Goal: Task Accomplishment & Management: Manage account settings

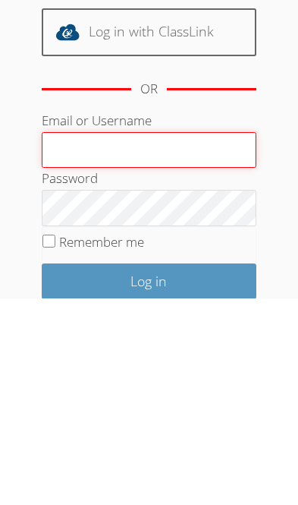
scroll to position [144, 0]
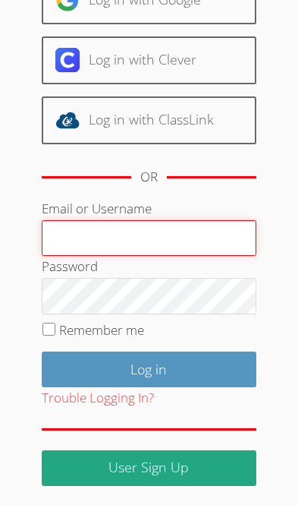
type input "[EMAIL_ADDRESS][DOMAIN_NAME]"
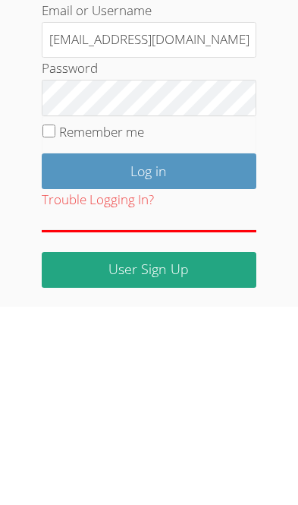
click at [65, 321] on label "Remember me" at bounding box center [101, 329] width 85 height 17
click at [55, 322] on input "Remember me" at bounding box center [48, 328] width 13 height 13
checkbox input "true"
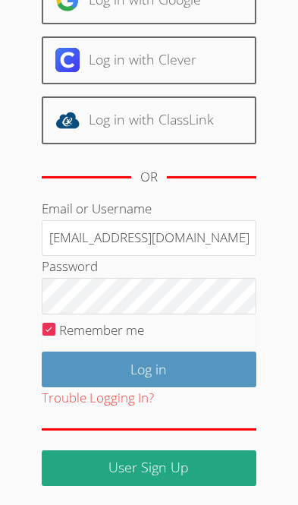
click at [207, 373] on input "Log in" at bounding box center [149, 369] width 215 height 36
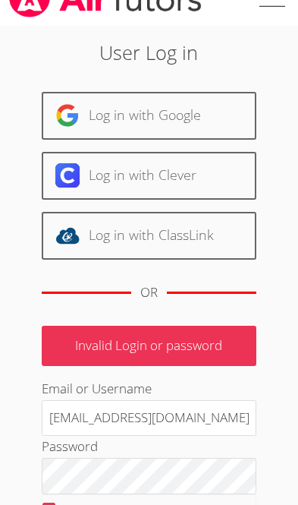
scroll to position [29, 0]
click at [101, 121] on link "Log in with Google" at bounding box center [149, 116] width 215 height 48
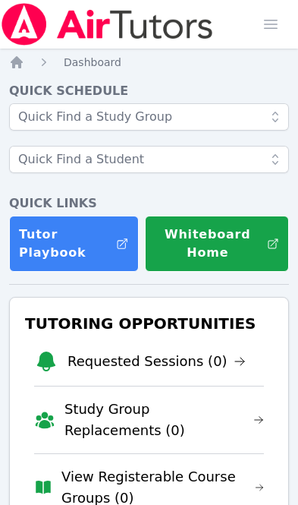
click at [99, 60] on span "Dashboard" at bounding box center [93, 62] width 58 height 12
click at [278, 27] on span "button" at bounding box center [270, 24] width 33 height 33
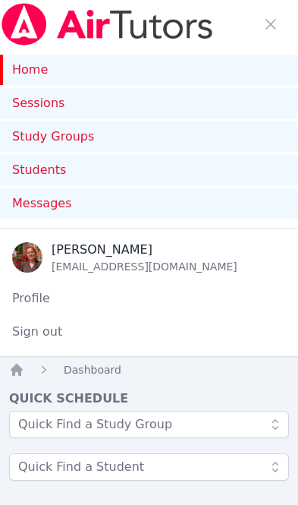
click at [42, 209] on span "Messages" at bounding box center [41, 203] width 59 height 18
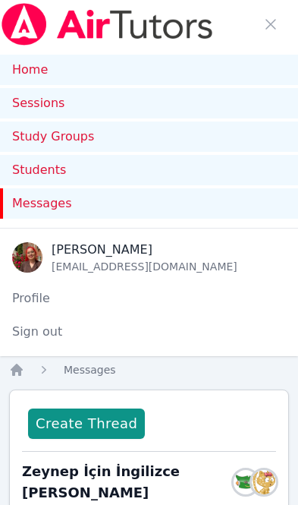
click at [36, 63] on link "Home" at bounding box center [149, 70] width 298 height 30
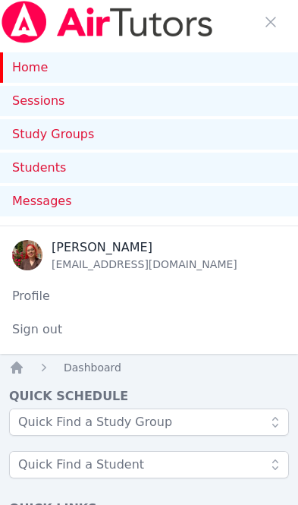
scroll to position [11, 0]
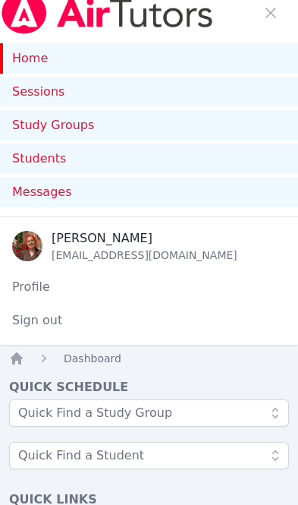
click at [275, 14] on span "button" at bounding box center [270, 12] width 33 height 33
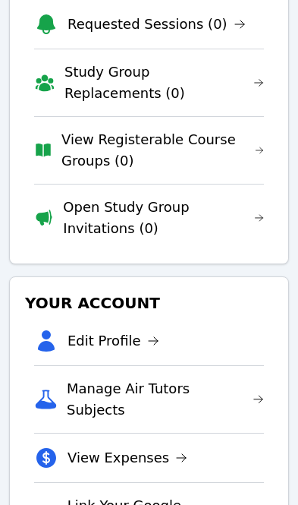
scroll to position [419, 0]
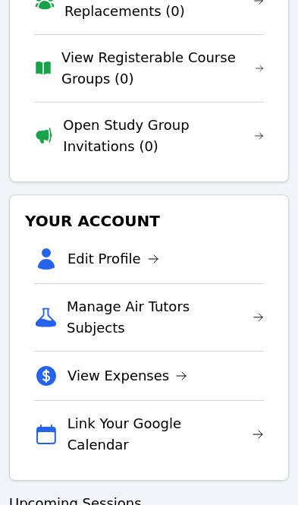
click at [107, 268] on link "Edit Profile" at bounding box center [114, 258] width 92 height 21
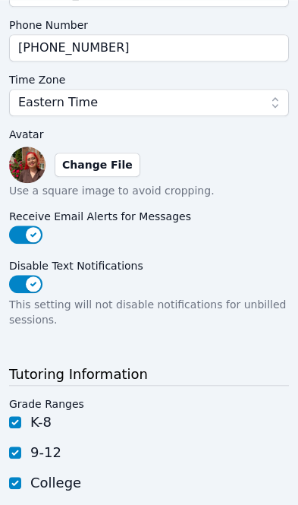
scroll to position [326, 0]
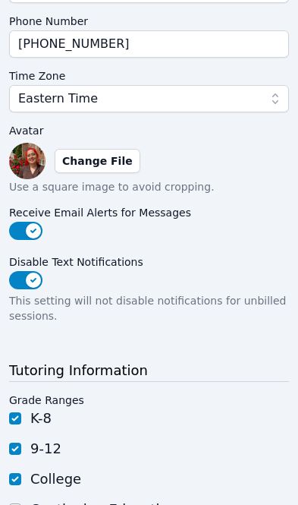
click at [20, 503] on input "Continuing Education" at bounding box center [15, 509] width 12 height 12
checkbox input "true"
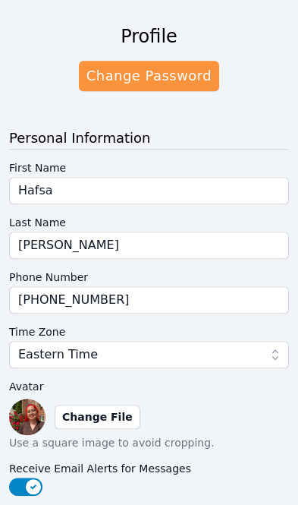
scroll to position [0, 0]
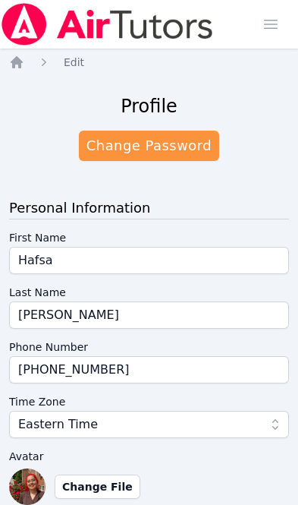
click at [46, 59] on icon "Breadcrumb" at bounding box center [43, 62] width 15 height 15
click at [20, 60] on icon "Breadcrumb" at bounding box center [17, 62] width 12 height 12
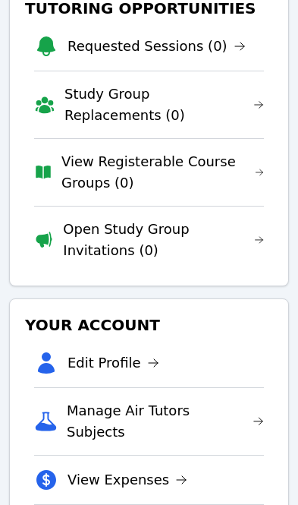
scroll to position [337, 0]
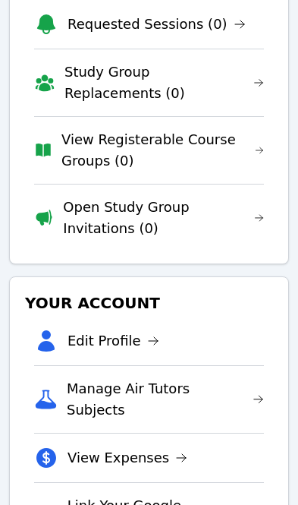
click at [102, 396] on link "Manage Air Tutors Subjects" at bounding box center [165, 399] width 197 height 42
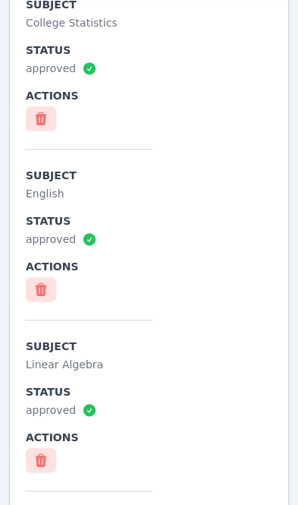
scroll to position [6856, 0]
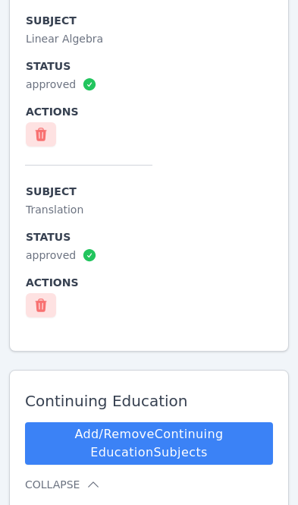
click at [220, 445] on link "Add/Remove Continuing Education Subjects" at bounding box center [149, 443] width 248 height 42
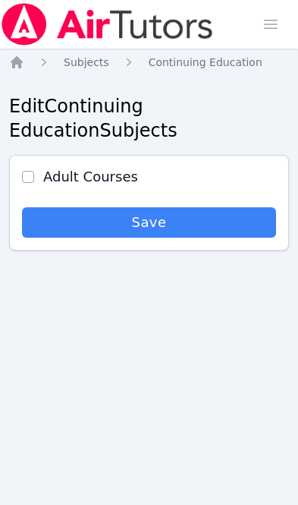
click at [32, 171] on input "Adult Courses" at bounding box center [28, 177] width 12 height 12
checkbox input "true"
click at [84, 212] on span "Save" at bounding box center [149, 222] width 239 height 21
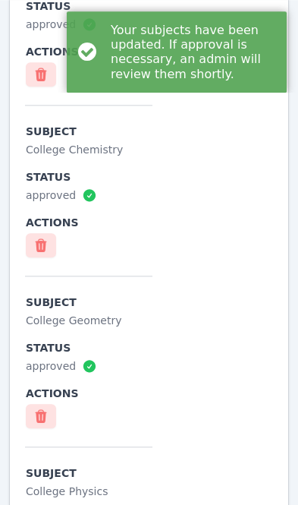
scroll to position [6959, 0]
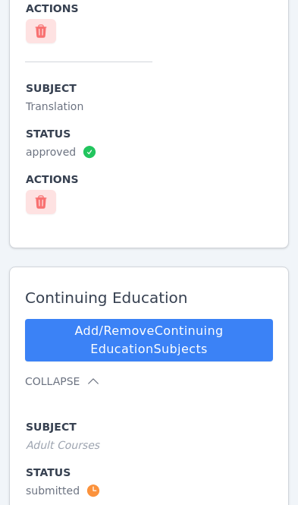
click at [221, 344] on link "Add/Remove Continuing Education Subjects" at bounding box center [149, 340] width 248 height 42
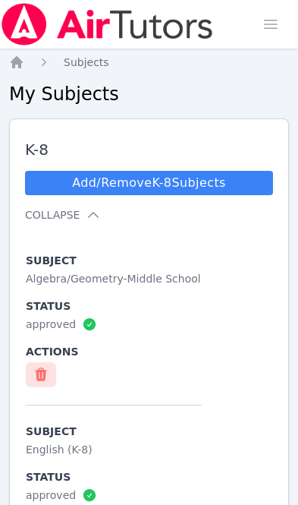
click at [14, 43] on img at bounding box center [107, 24] width 215 height 42
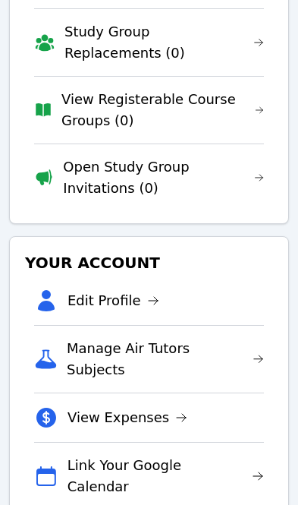
scroll to position [337, 0]
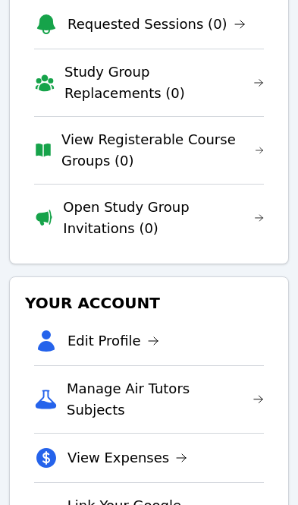
click at [113, 346] on link "Edit Profile" at bounding box center [114, 340] width 92 height 21
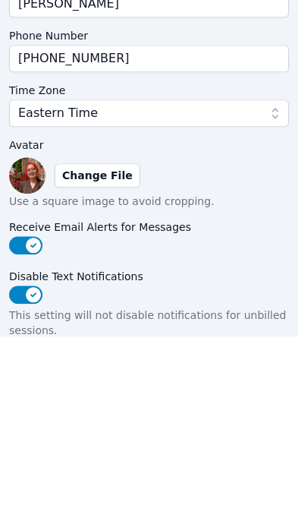
scroll to position [215, 0]
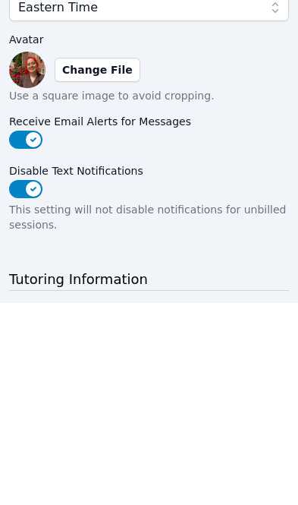
click at [96, 260] on label "Change File" at bounding box center [98, 272] width 86 height 24
click at [0, 0] on input "Change File" at bounding box center [0, 0] width 0 height 0
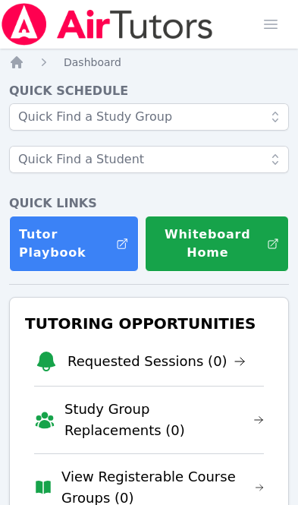
click at [92, 67] on span "Dashboard" at bounding box center [93, 62] width 58 height 12
click at [21, 60] on icon "Breadcrumb" at bounding box center [16, 62] width 15 height 15
click at [21, 61] on icon "Breadcrumb" at bounding box center [17, 62] width 12 height 12
click at [279, 17] on span "button" at bounding box center [270, 24] width 33 height 33
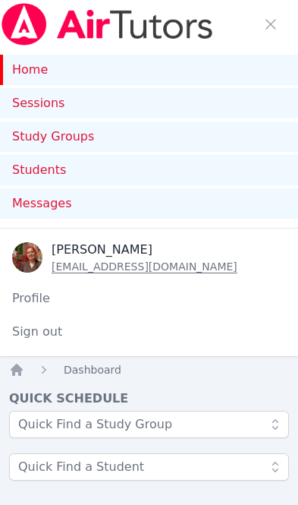
click at [56, 212] on span "Messages" at bounding box center [41, 203] width 59 height 18
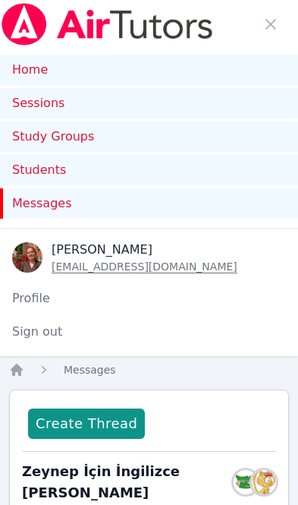
click at [40, 60] on link "Home" at bounding box center [149, 70] width 298 height 30
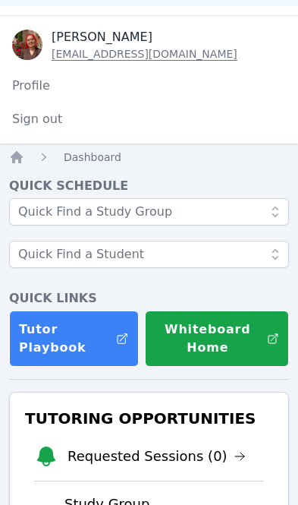
click at [27, 84] on link "Profile" at bounding box center [149, 86] width 298 height 30
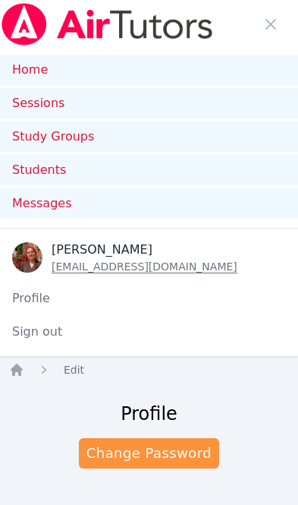
click at [105, 42] on img at bounding box center [107, 24] width 215 height 42
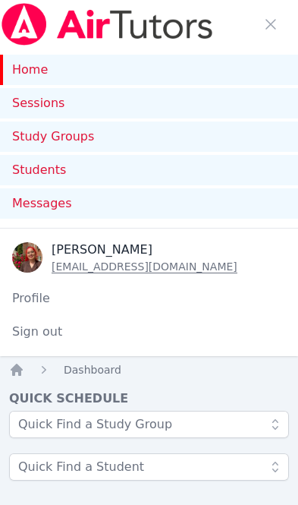
click at [48, 68] on link "Home" at bounding box center [149, 70] width 298 height 30
click at [41, 68] on link "Home" at bounding box center [149, 70] width 298 height 30
click at [92, 15] on img at bounding box center [107, 24] width 215 height 42
click at [278, 27] on span "button" at bounding box center [270, 24] width 33 height 33
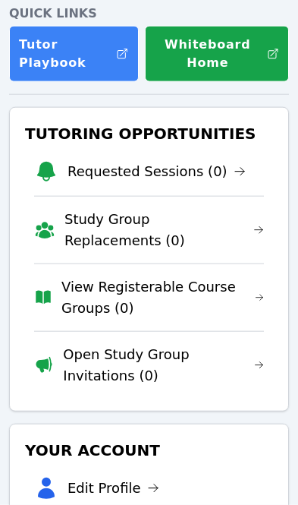
scroll to position [130, 0]
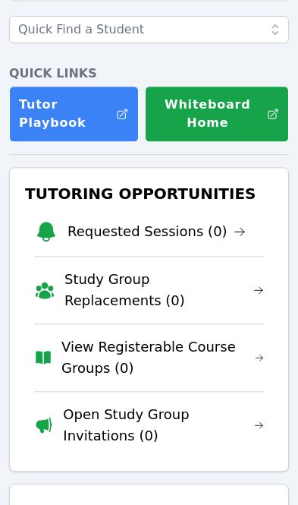
click at [116, 240] on link "Requested Sessions (0)" at bounding box center [157, 231] width 178 height 21
click at [95, 293] on link "Study Group Replacements (0)" at bounding box center [164, 290] width 200 height 42
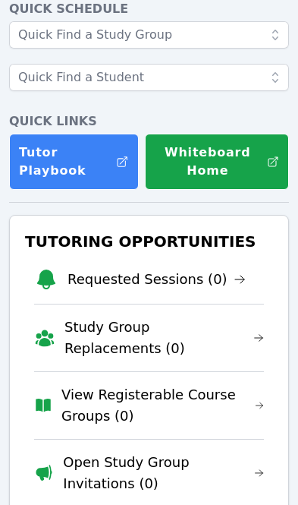
scroll to position [130, 0]
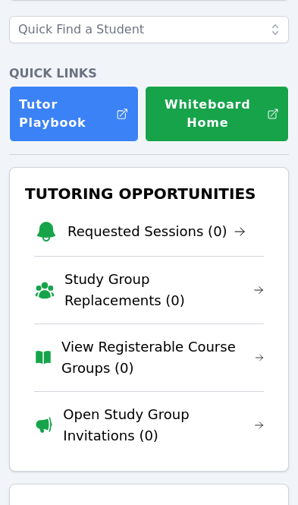
click at [95, 361] on link "View Registerable Course Groups (0)" at bounding box center [162, 357] width 203 height 42
click at [193, 409] on link "Open Study Group Invitations (0)" at bounding box center [163, 425] width 201 height 42
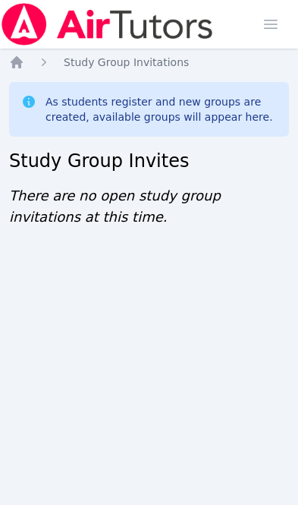
scroll to position [130, 0]
